Goal: Browse casually

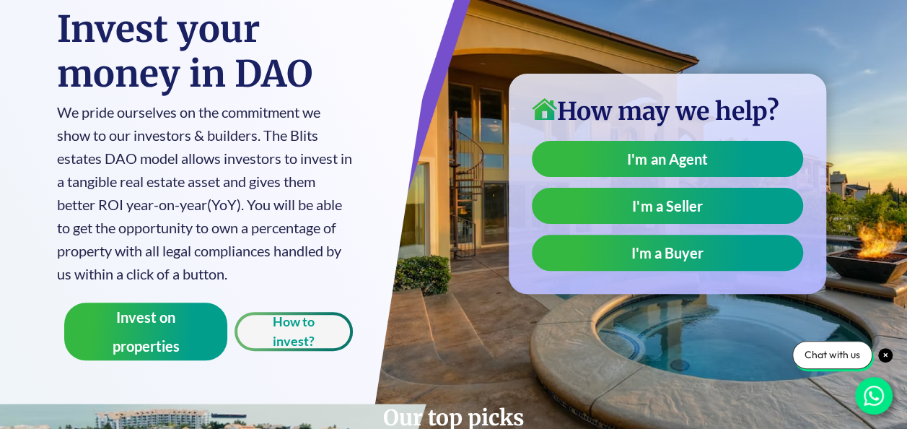
scroll to position [112, 0]
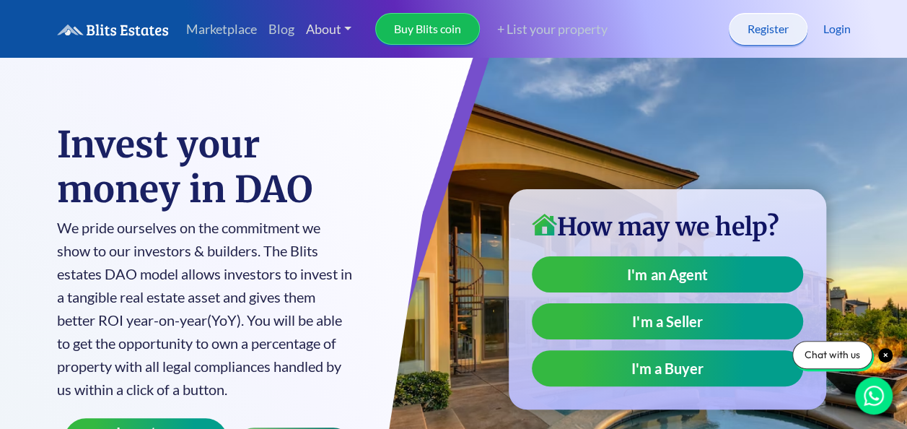
click at [313, 31] on link "About" at bounding box center [329, 29] width 58 height 31
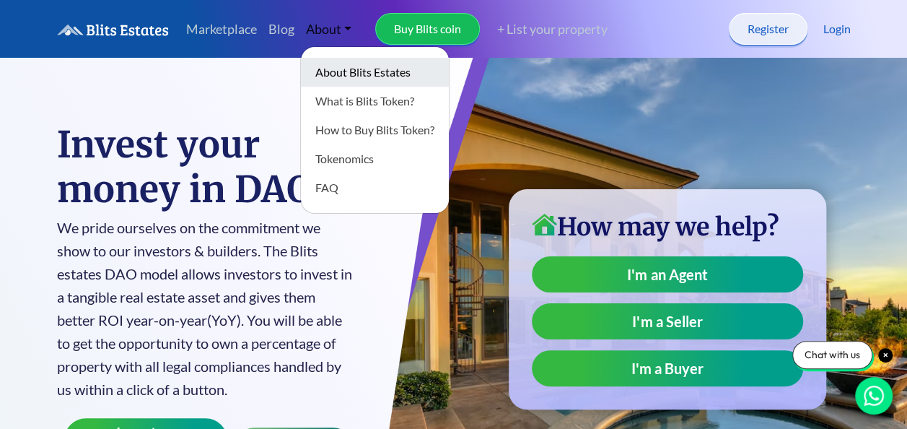
click at [330, 65] on link "About Blits Estates" at bounding box center [375, 72] width 148 height 29
type input "**"
type input "*"
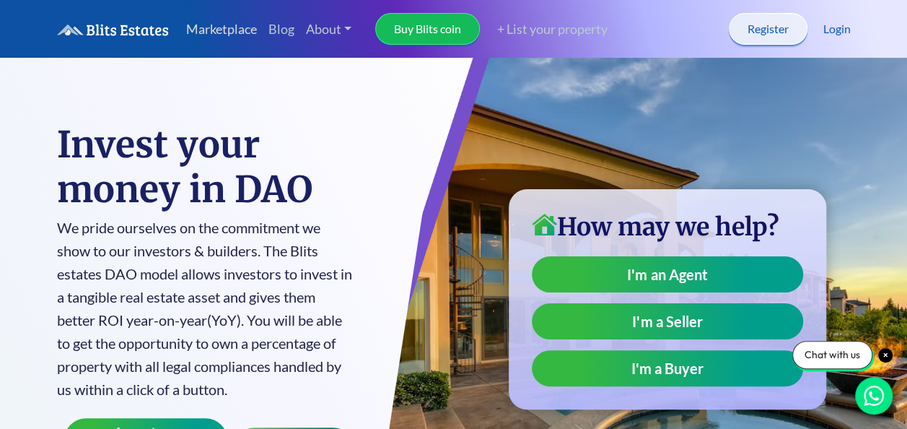
click at [224, 22] on link "Marketplace" at bounding box center [221, 29] width 82 height 31
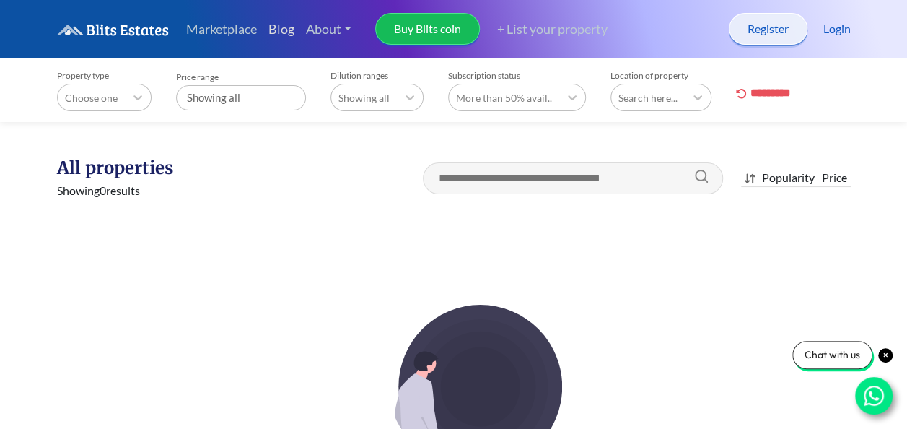
click at [279, 30] on link "Blog" at bounding box center [282, 29] width 38 height 31
click at [328, 36] on link "About" at bounding box center [329, 29] width 58 height 31
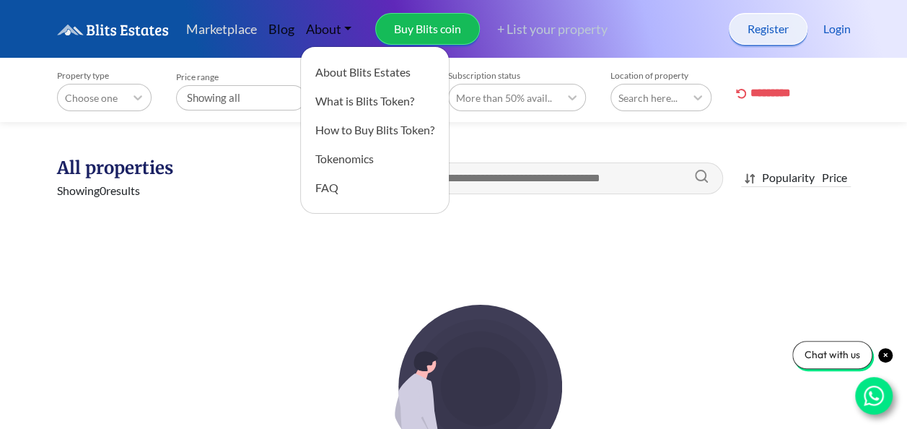
click at [199, 36] on link "Marketplace" at bounding box center [221, 29] width 82 height 31
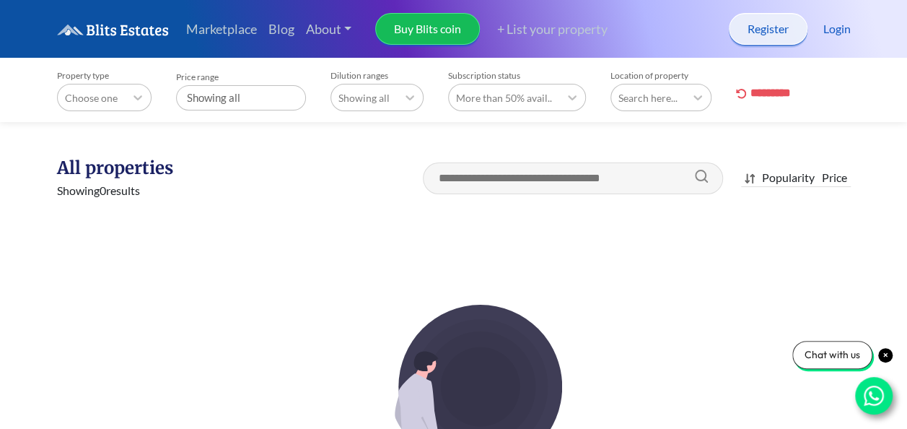
click at [102, 30] on img at bounding box center [113, 30] width 112 height 12
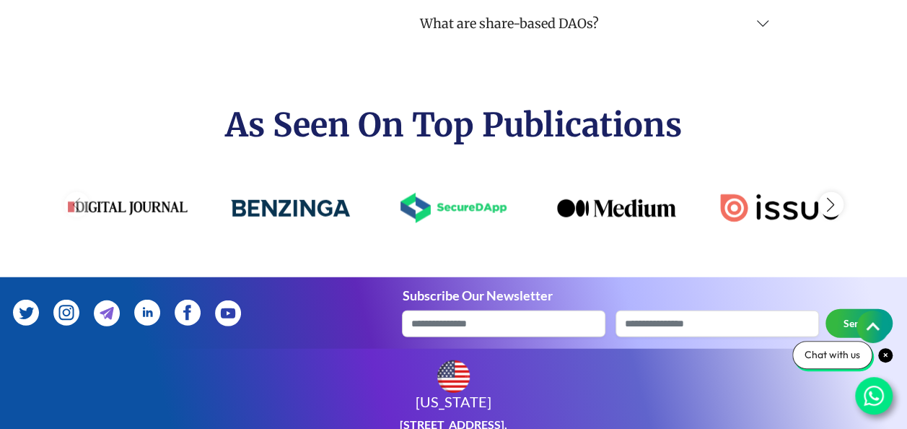
scroll to position [4483, 0]
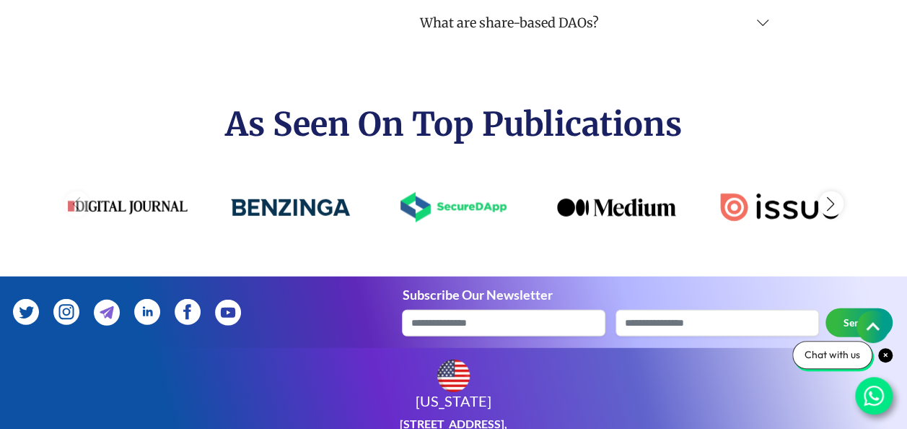
click at [444, 204] on img "3 / 7" at bounding box center [454, 207] width 120 height 30
click at [629, 203] on img "4 / 7" at bounding box center [617, 207] width 120 height 18
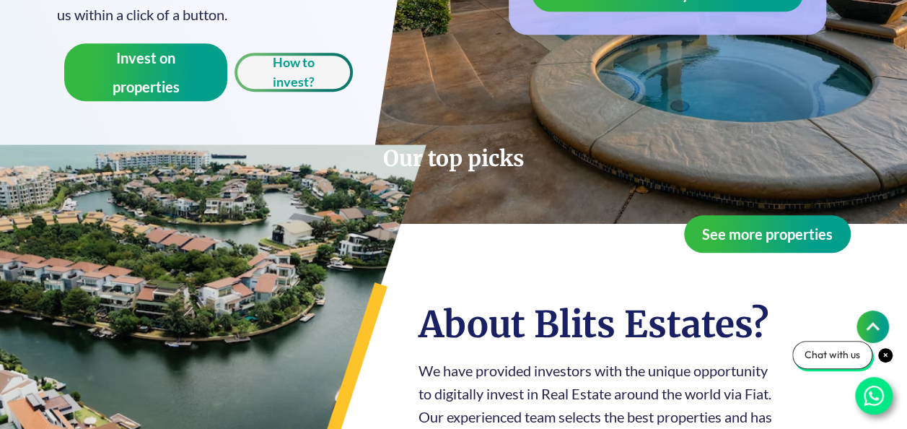
scroll to position [749, 0]
